Goal: Find contact information: Obtain details needed to contact an individual or organization

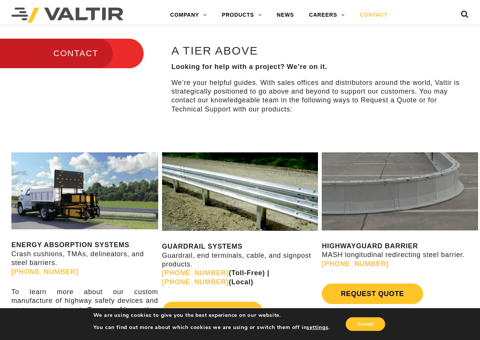
click at [229, 278] on link "[PHONE_NUMBER]" at bounding box center [195, 282] width 67 height 8
drag, startPoint x: 255, startPoint y: 263, endPoint x: 276, endPoint y: 268, distance: 21.0
click at [276, 268] on p "GUARDRAIL SYSTEMS Guardrail, end terminals, cable, and signpost products. (888)…" at bounding box center [240, 264] width 156 height 44
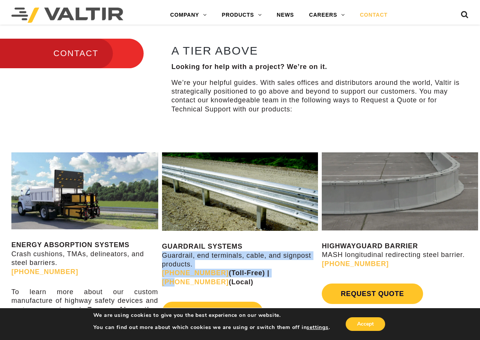
drag, startPoint x: 259, startPoint y: 267, endPoint x: 263, endPoint y: 290, distance: 23.5
click at [265, 270] on p "GUARDRAIL SYSTEMS Guardrail, end terminals, cable, and signpost products. (888)…" at bounding box center [240, 264] width 156 height 44
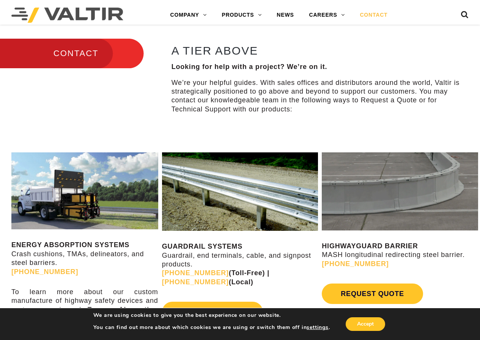
drag, startPoint x: 263, startPoint y: 290, endPoint x: 259, endPoint y: 282, distance: 9.8
click at [263, 290] on div "GUARDRAIL SYSTEMS Guardrail, end terminals, cable, and signpost products. (888)…" at bounding box center [240, 239] width 156 height 174
drag, startPoint x: 197, startPoint y: 278, endPoint x: 233, endPoint y: 296, distance: 40.5
click at [190, 280] on p "GUARDRAIL SYSTEMS Guardrail, end terminals, cable, and signpost products. (888)…" at bounding box center [240, 264] width 156 height 44
click at [239, 298] on div "REQUEST QUOTE" at bounding box center [240, 312] width 156 height 28
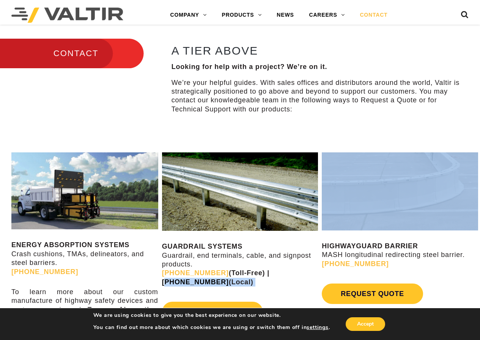
drag, startPoint x: 277, startPoint y: 293, endPoint x: 260, endPoint y: 274, distance: 25.5
click at [260, 274] on div "GUARDRAIL SYSTEMS Guardrail, end terminals, cable, and signpost products. (888)…" at bounding box center [240, 239] width 156 height 174
copy div "945) 219-7640 (Local) REQUEST QUOTE"
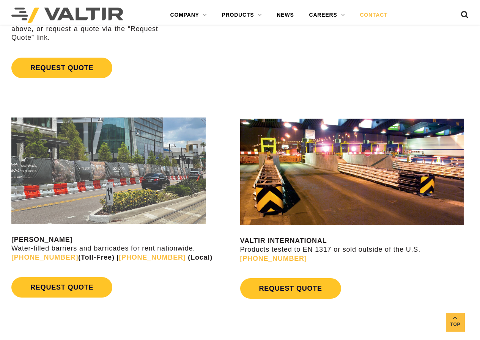
scroll to position [645, 0]
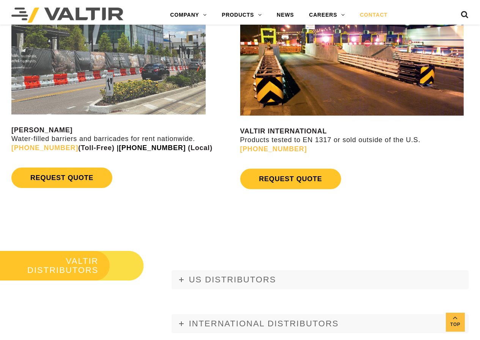
drag, startPoint x: 106, startPoint y: 147, endPoint x: 152, endPoint y: 151, distance: 46.0
click at [152, 151] on p "VALTIR RENTALS Water-filled barriers and barricades for rent nationwide. (888) …" at bounding box center [124, 139] width 227 height 27
copy p "[PHONE_NUMBER]"
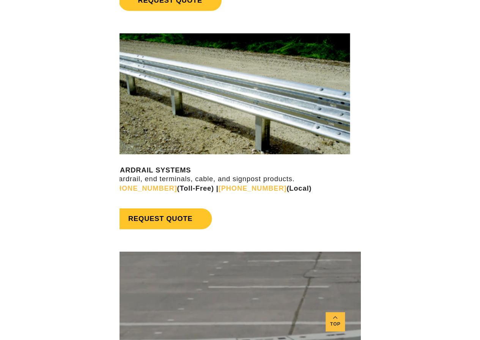
scroll to position [627, 0]
